Goal: Transaction & Acquisition: Download file/media

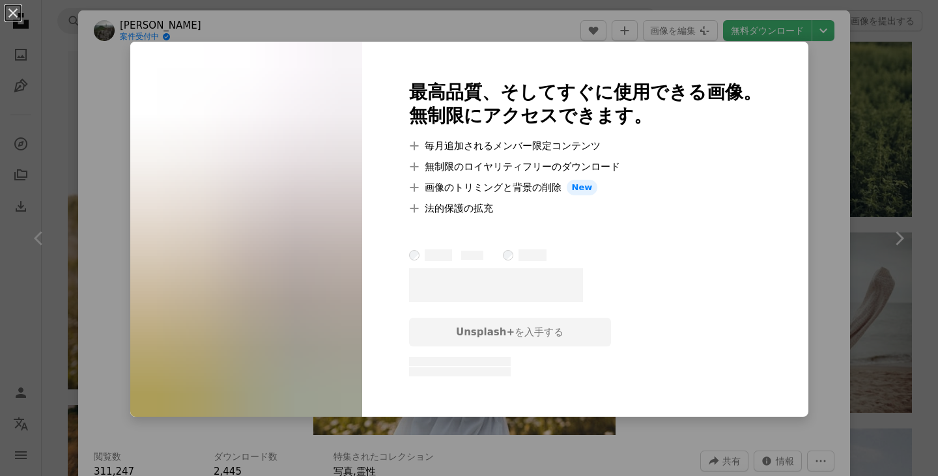
scroll to position [15118, 0]
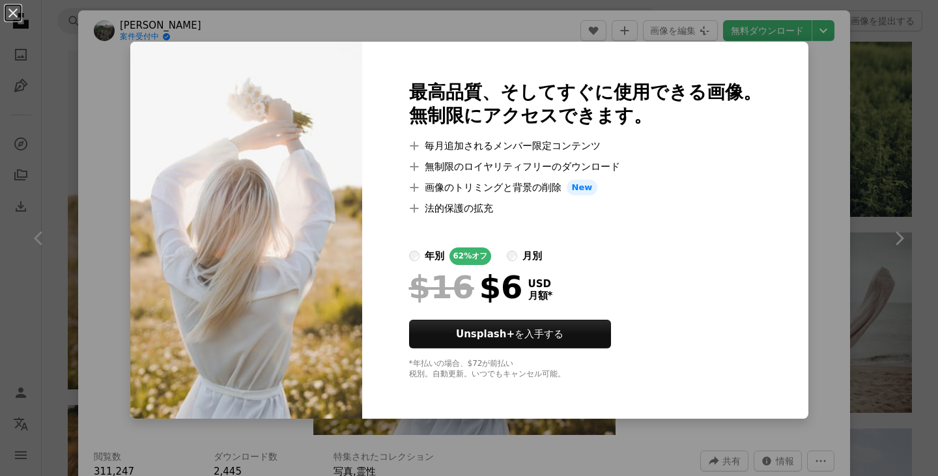
click at [777, 274] on div "An X shape 最高品質、そしてすぐに使用できる画像。 無制限にアクセスできます。 A plus sign 毎月追加されるメンバー限定コンテンツ A p…" at bounding box center [469, 238] width 938 height 476
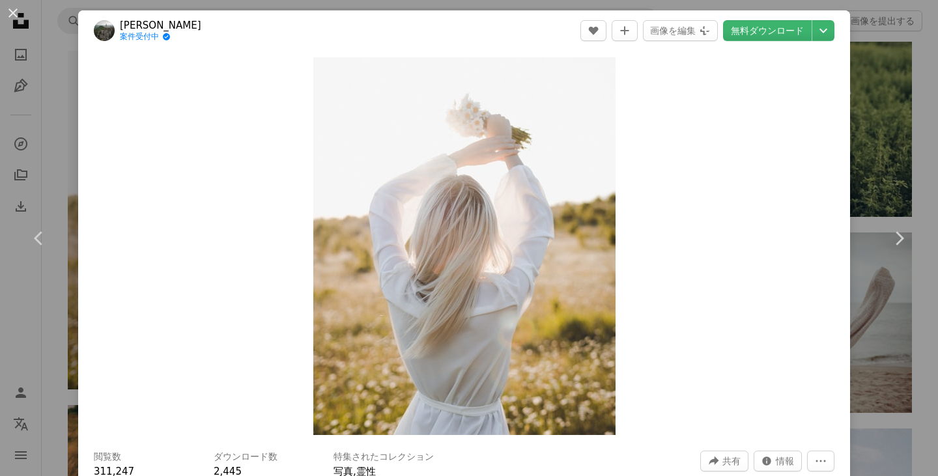
click at [916, 68] on div "An X shape Chevron left Chevron right [PERSON_NAME] 案件受付中 A checkmark inside of…" at bounding box center [469, 238] width 938 height 476
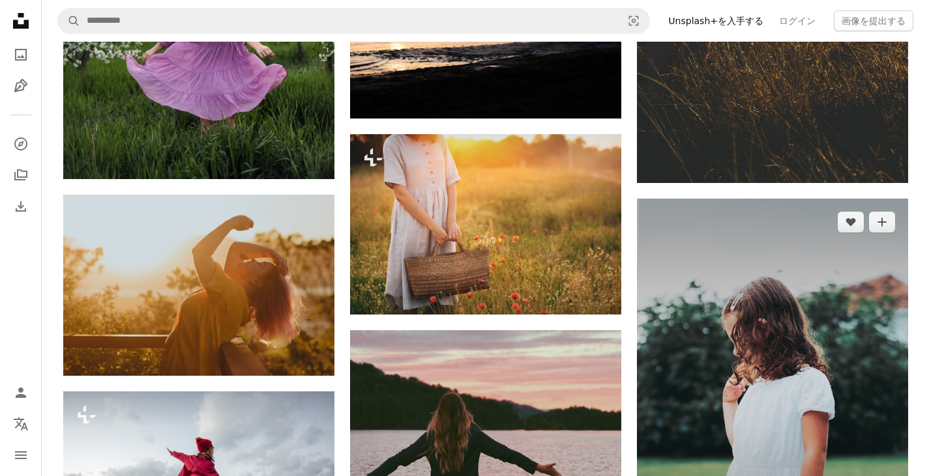
scroll to position [19876, 0]
